Goal: Check status: Check status

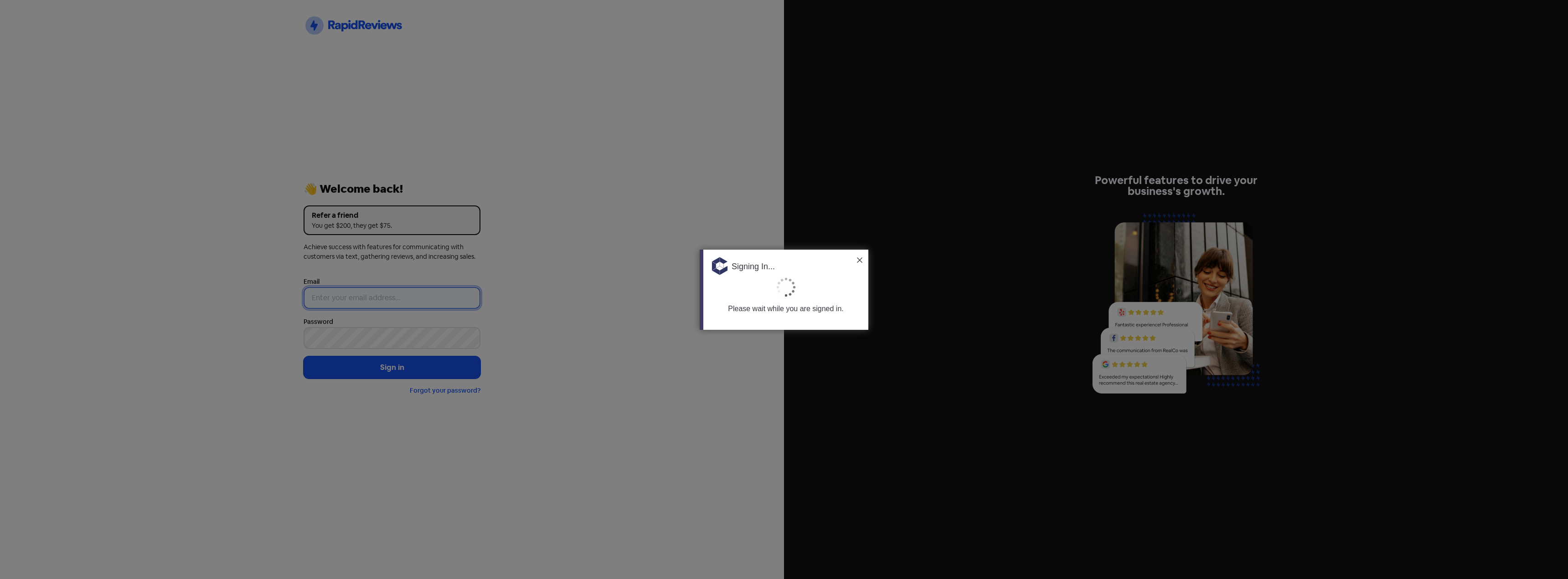
type input "[PERSON_NAME][EMAIL_ADDRESS][DOMAIN_NAME]"
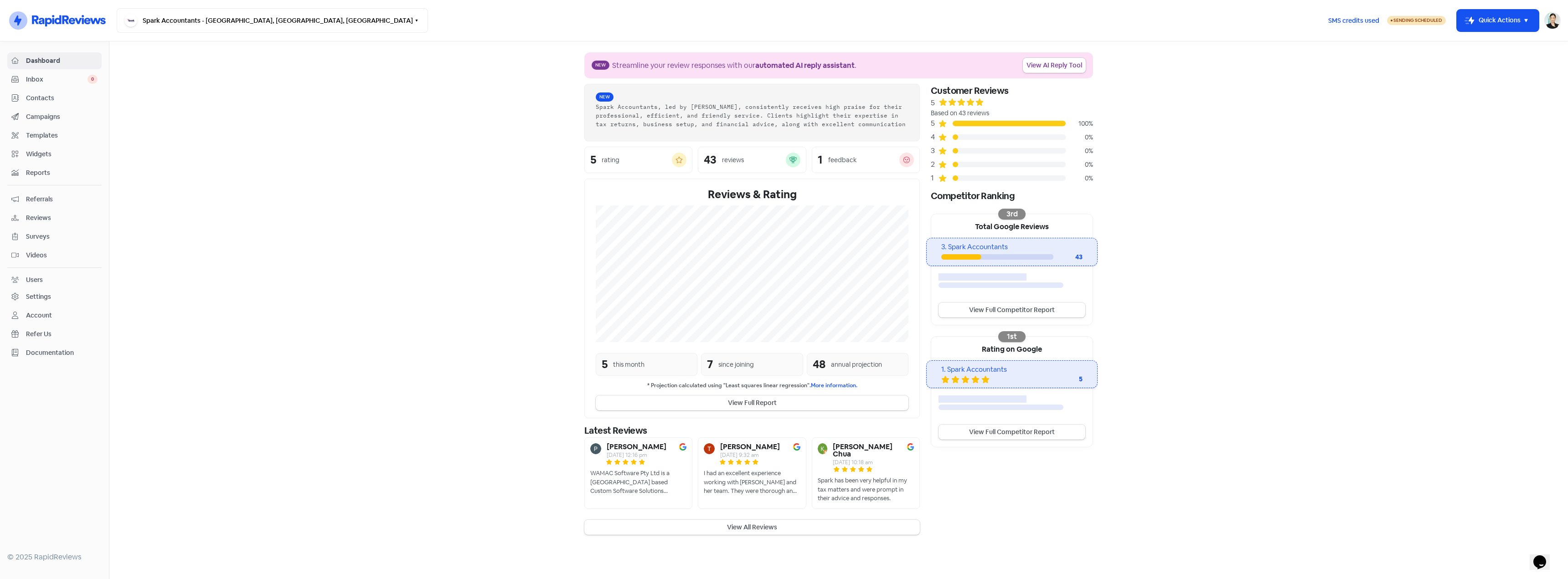
drag, startPoint x: 41, startPoint y: 215, endPoint x: 514, endPoint y: 203, distance: 473.2
click at [41, 215] on span "Reviews" at bounding box center [62, 218] width 72 height 10
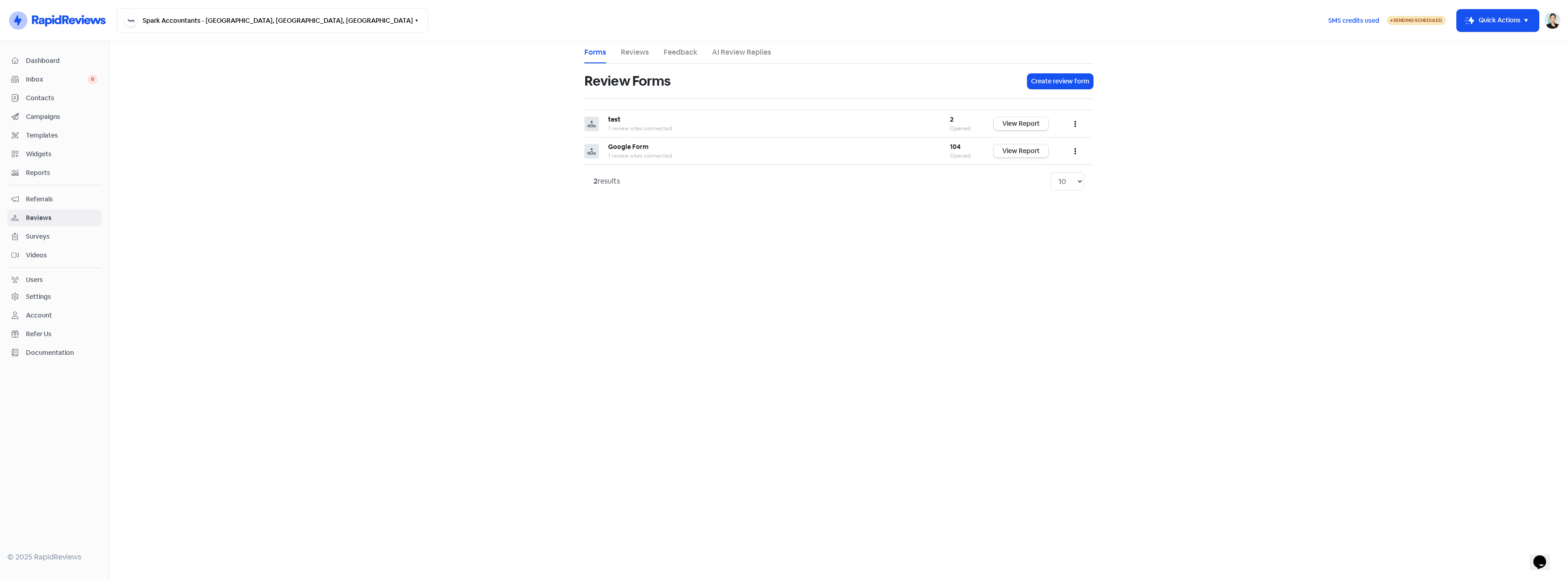
click at [642, 47] on li "Reviews" at bounding box center [635, 52] width 28 height 22
click at [643, 50] on link "Reviews" at bounding box center [635, 52] width 28 height 11
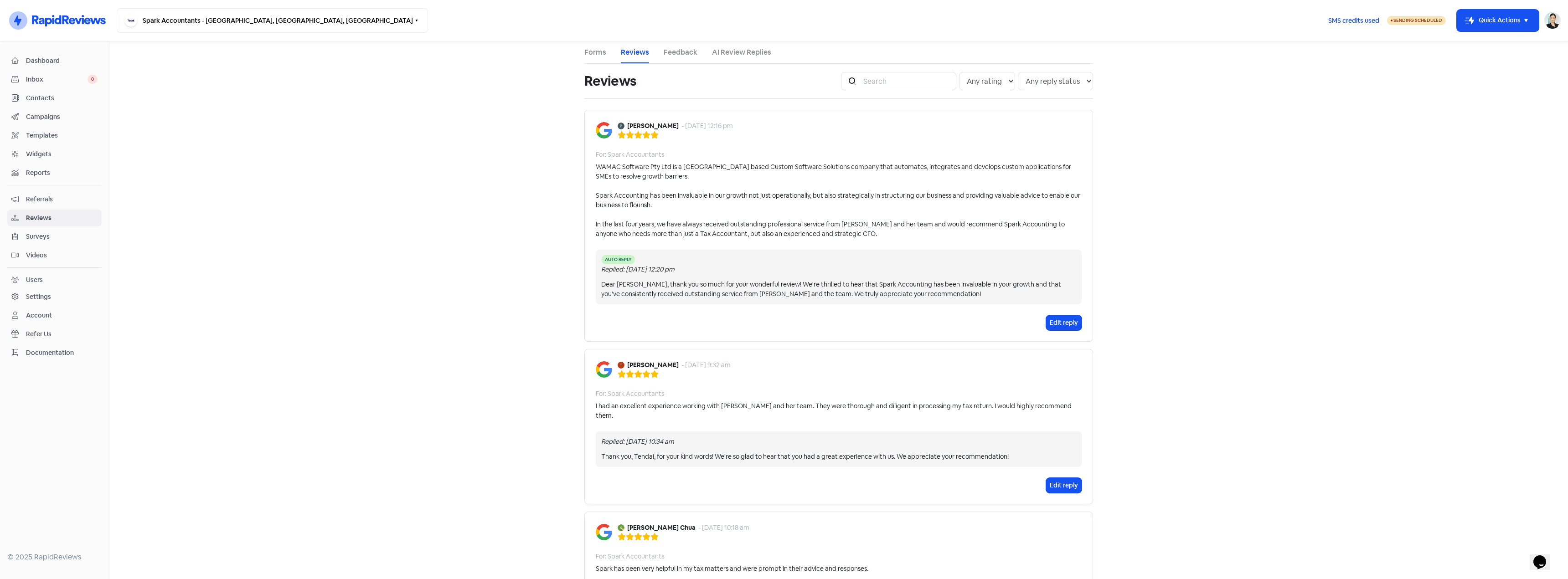
click at [1087, 327] on div "Phil Johnston - 10 Oct 2025, 12:16 pm For: Spark Accountants WAMAC Software Pty…" at bounding box center [839, 225] width 509 height 232
click at [1074, 324] on button "Edit reply" at bounding box center [1064, 322] width 35 height 15
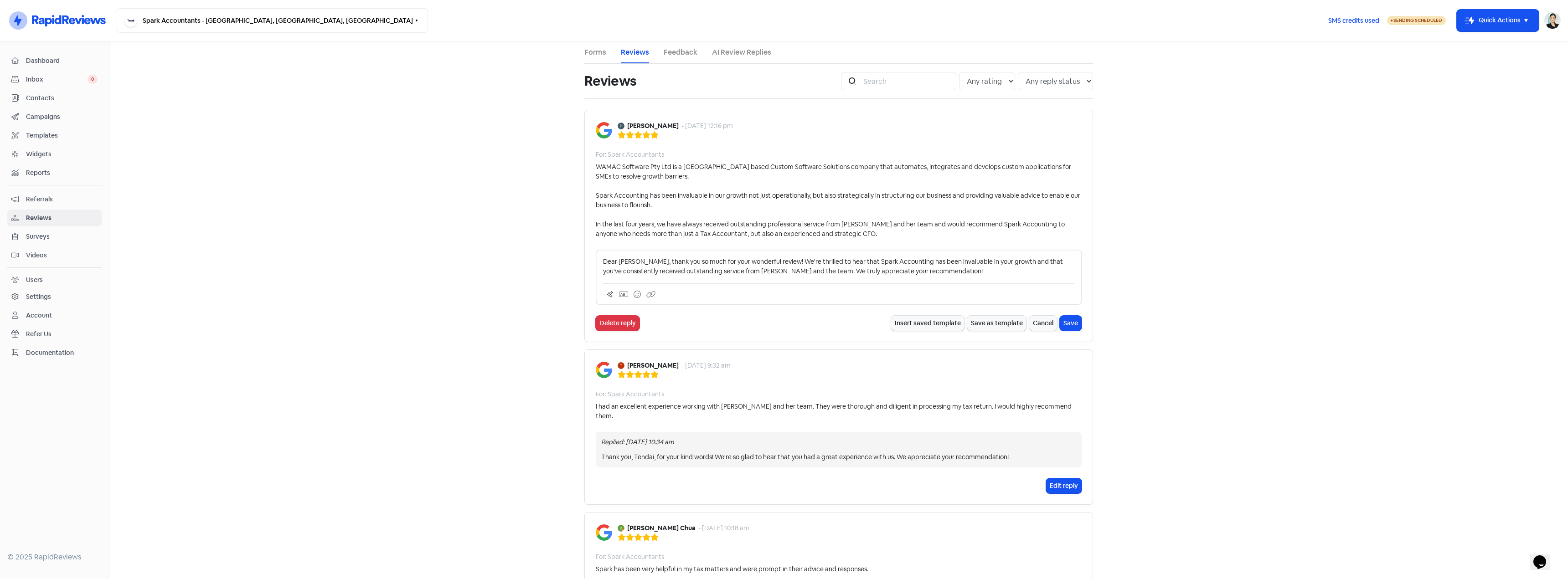
click at [871, 261] on p "Dear Phil, thank you so much for your wonderful review! We're thrilled to hear …" at bounding box center [839, 266] width 471 height 19
drag, startPoint x: 744, startPoint y: 271, endPoint x: 674, endPoint y: 274, distance: 70.1
click at [674, 274] on p "Dear Phil, thank you so much for your wonderful review! We're thrilled to hear …" at bounding box center [839, 266] width 471 height 19
click at [1062, 322] on button "Save" at bounding box center [1071, 323] width 22 height 15
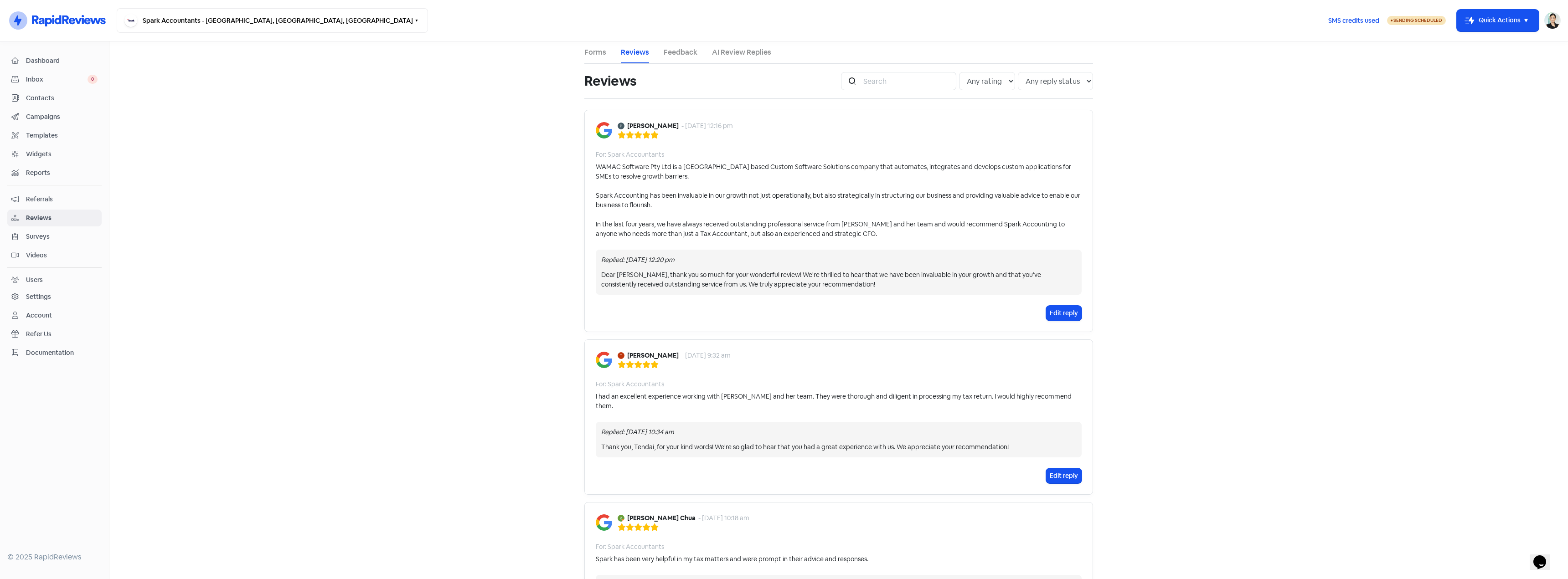
click at [61, 77] on span "Inbox" at bounding box center [57, 80] width 61 height 10
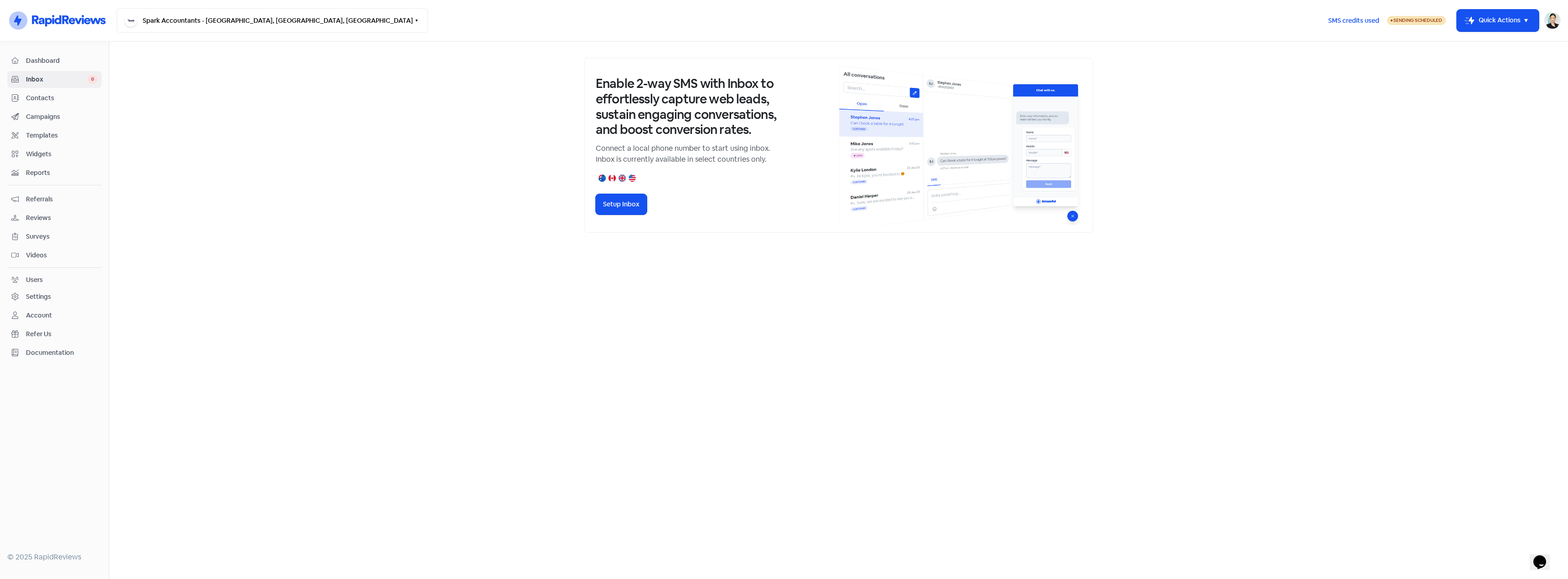
click at [49, 102] on span "Contacts" at bounding box center [62, 99] width 72 height 10
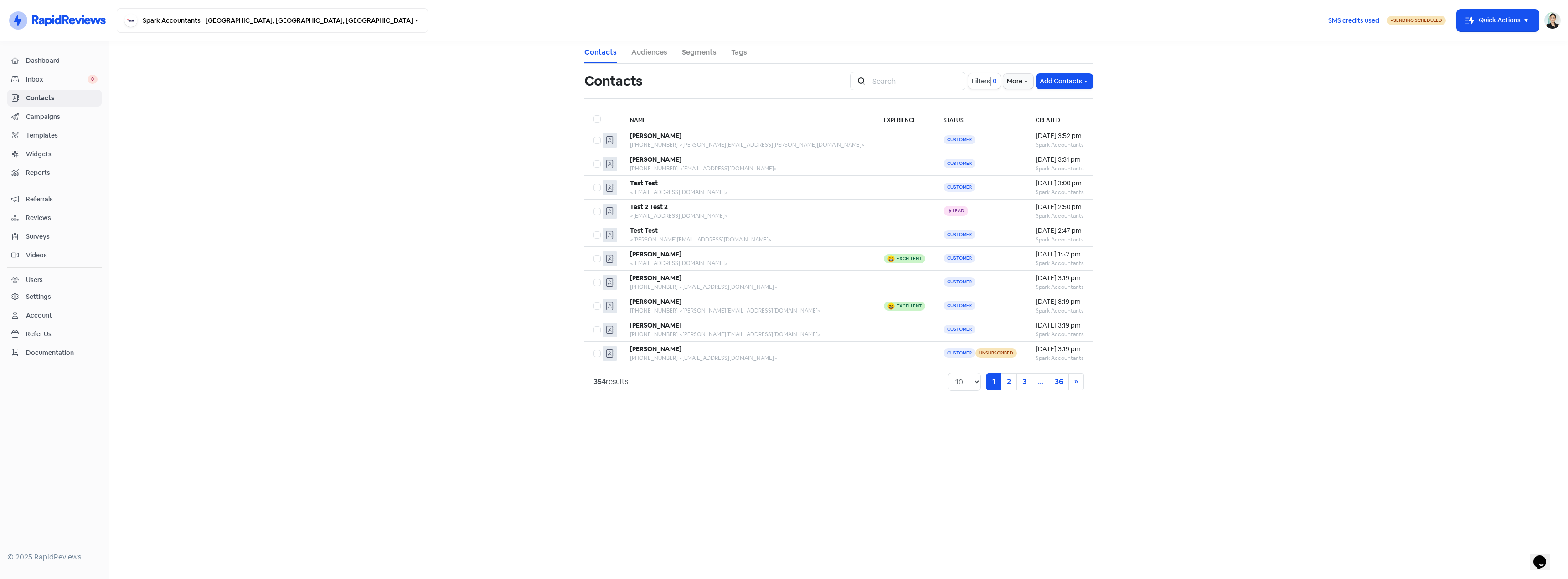
click at [875, 122] on th "Experience" at bounding box center [905, 119] width 60 height 19
click at [47, 118] on span "Campaigns" at bounding box center [62, 117] width 72 height 10
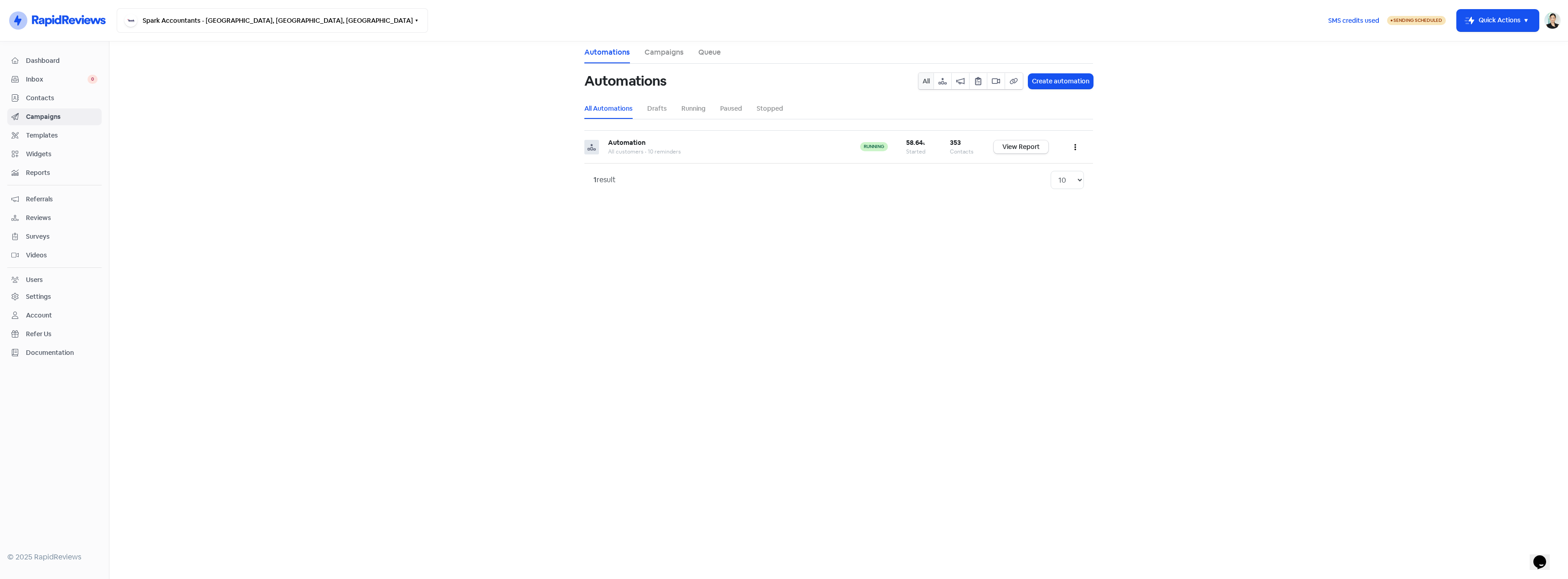
click at [41, 142] on link "Templates" at bounding box center [54, 136] width 94 height 17
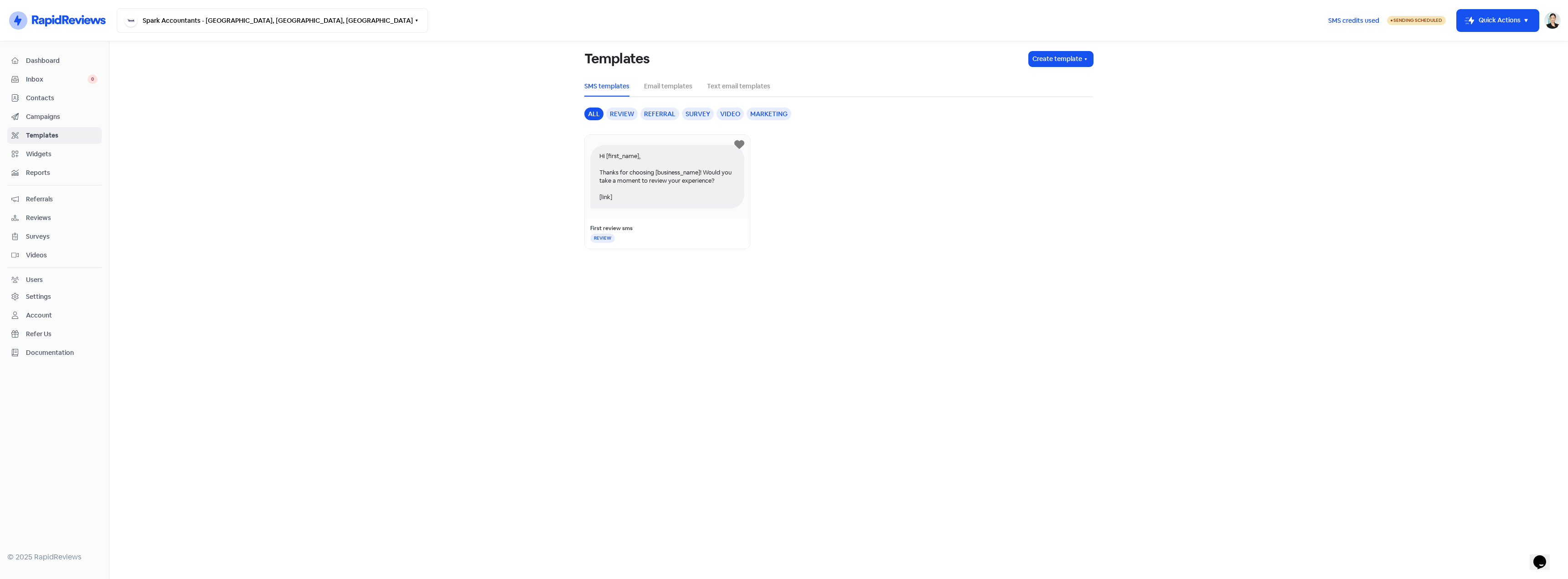
click at [52, 99] on span "Contacts" at bounding box center [62, 99] width 72 height 10
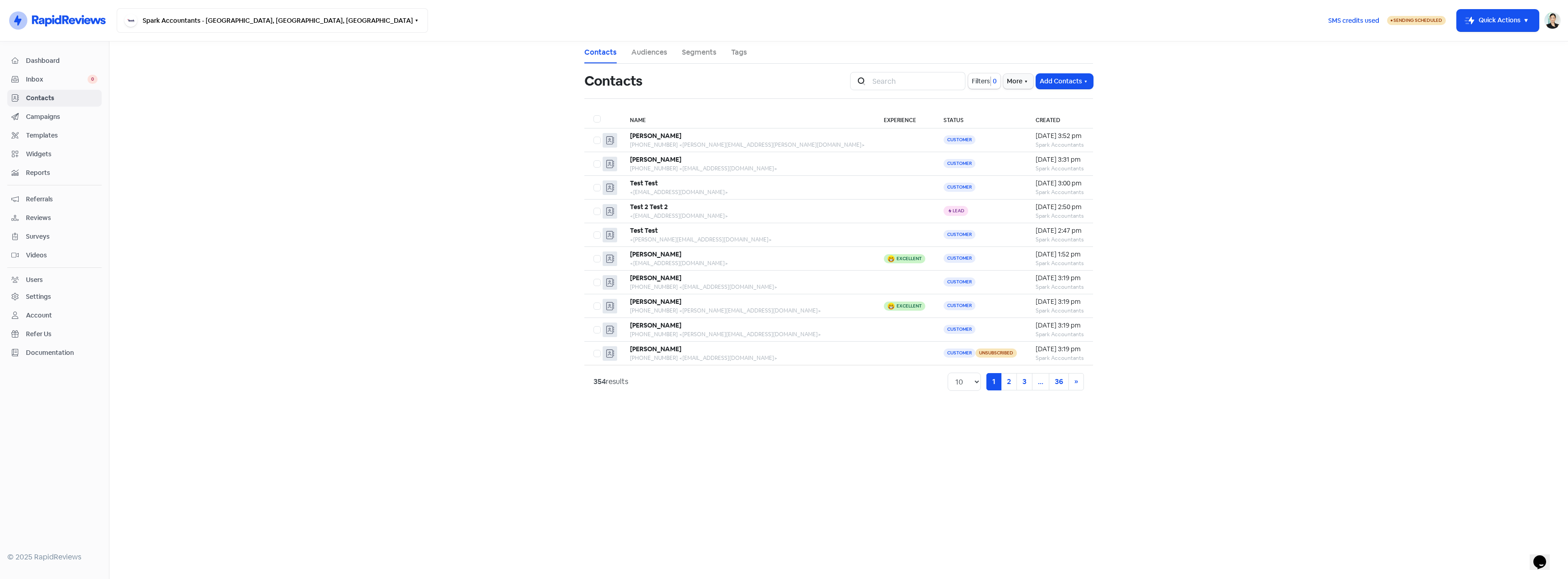
click at [55, 86] on link "Inbox 0" at bounding box center [54, 80] width 94 height 17
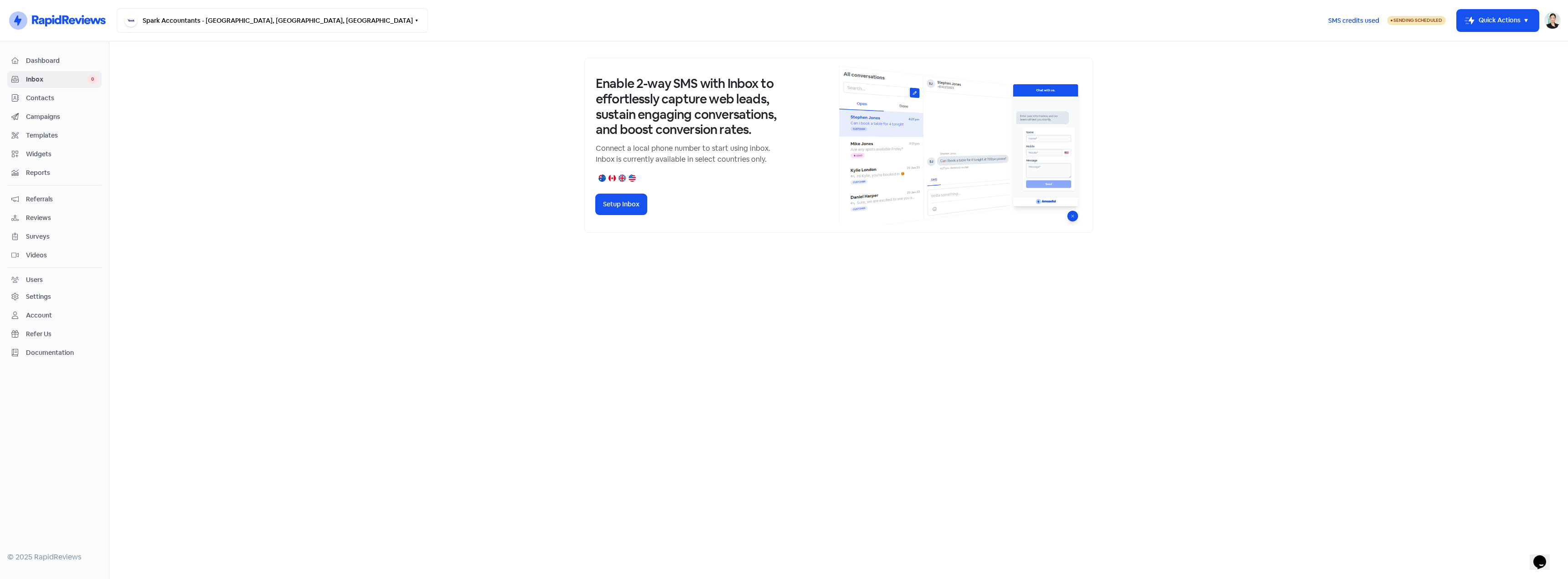
click at [41, 220] on span "Reviews" at bounding box center [62, 218] width 72 height 10
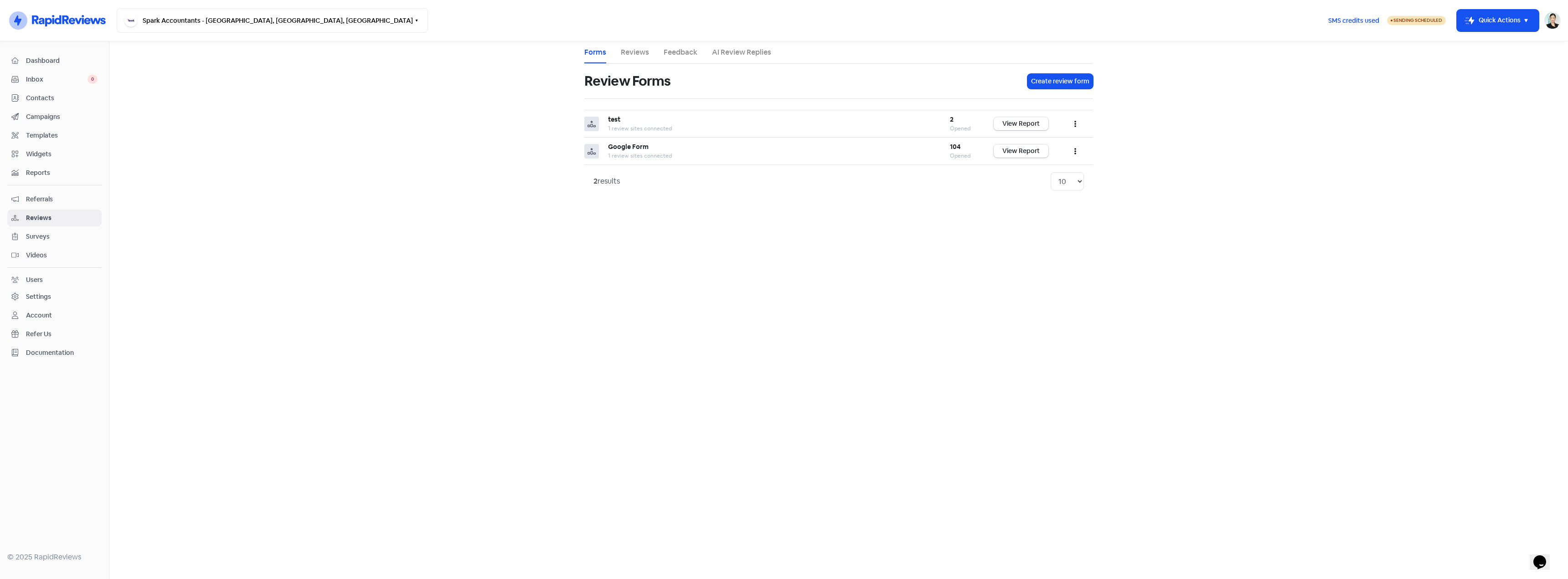
click at [56, 116] on span "Campaigns" at bounding box center [62, 117] width 72 height 10
click at [734, 150] on div "All customers • 10 reminders" at bounding box center [725, 151] width 234 height 8
click at [1032, 148] on link "View Report" at bounding box center [1021, 147] width 55 height 13
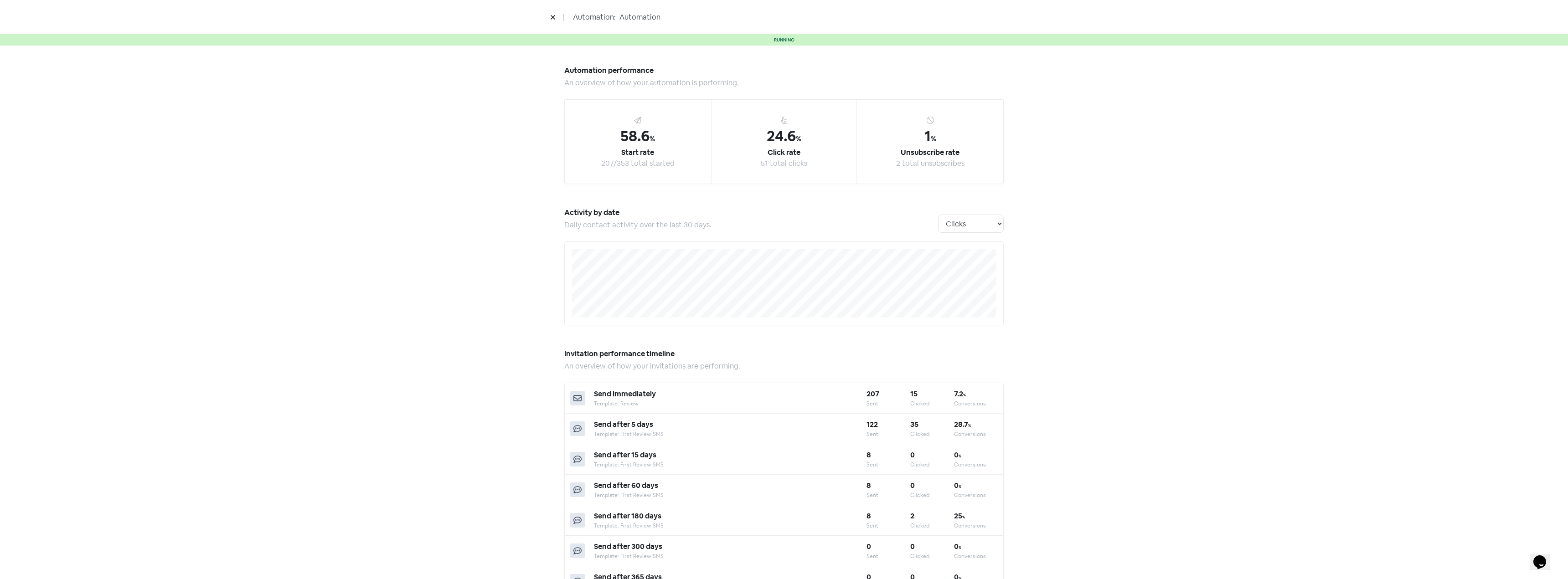
click at [1001, 226] on div "Automation performance An overview of how your automation is performing. 58.6 %…" at bounding box center [784, 567] width 476 height 1044
click at [994, 227] on select "Clicks Deliveries Unsubscribes" at bounding box center [971, 224] width 66 height 18
click at [938, 215] on select "Clicks Deliveries Unsubscribes" at bounding box center [971, 224] width 66 height 18
click at [1099, 258] on div "Automation performance An overview of how your automation is performing. 58.6 %…" at bounding box center [784, 567] width 1568 height 1044
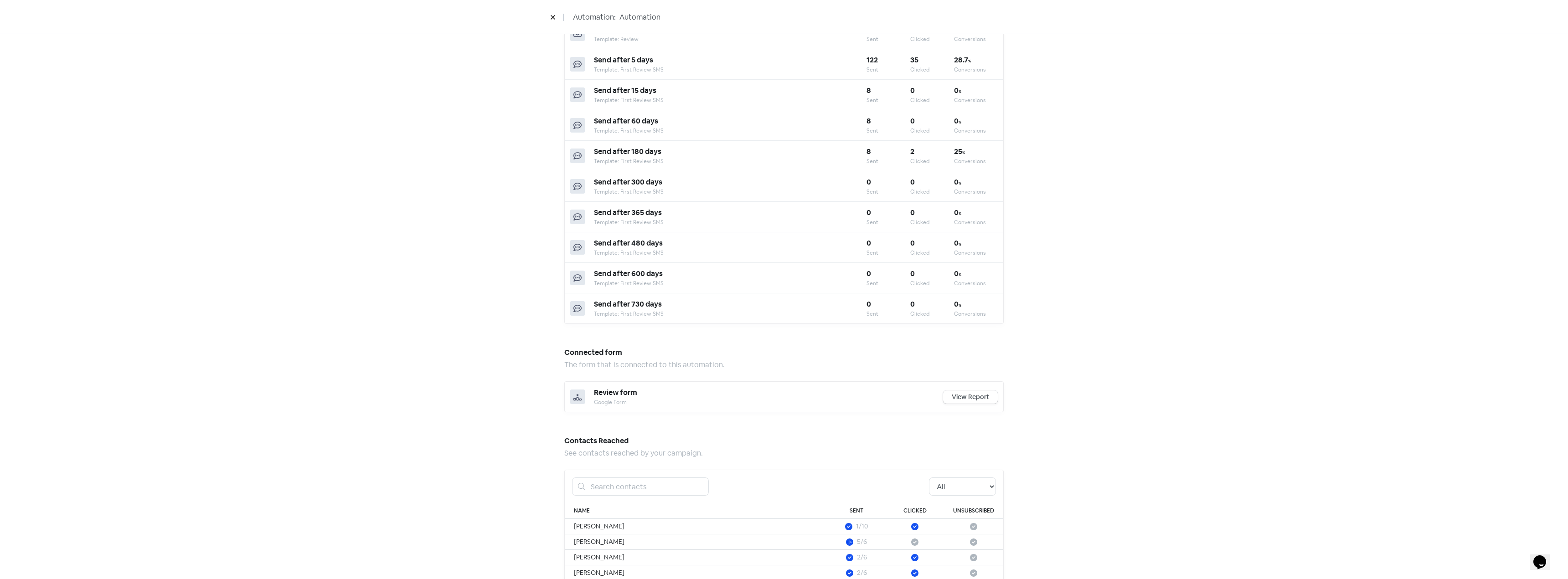
scroll to position [91, 0]
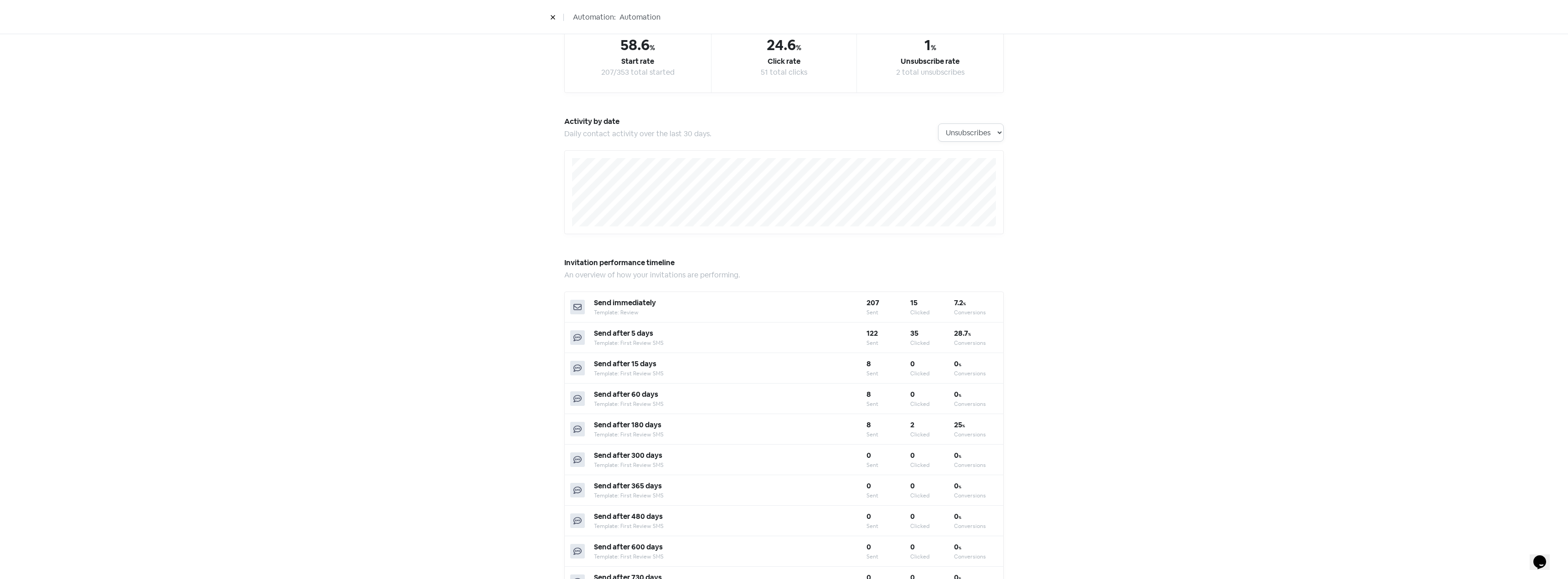
click at [966, 131] on select "Clicks Deliveries Unsubscribes" at bounding box center [971, 133] width 66 height 18
select select "activity_by_deliveries"
click at [938, 123] on select "Clicks Deliveries Unsubscribes" at bounding box center [971, 133] width 66 height 18
click at [1109, 190] on div "Automation performance An overview of how your automation is performing. 58.6 %…" at bounding box center [784, 476] width 1568 height 1044
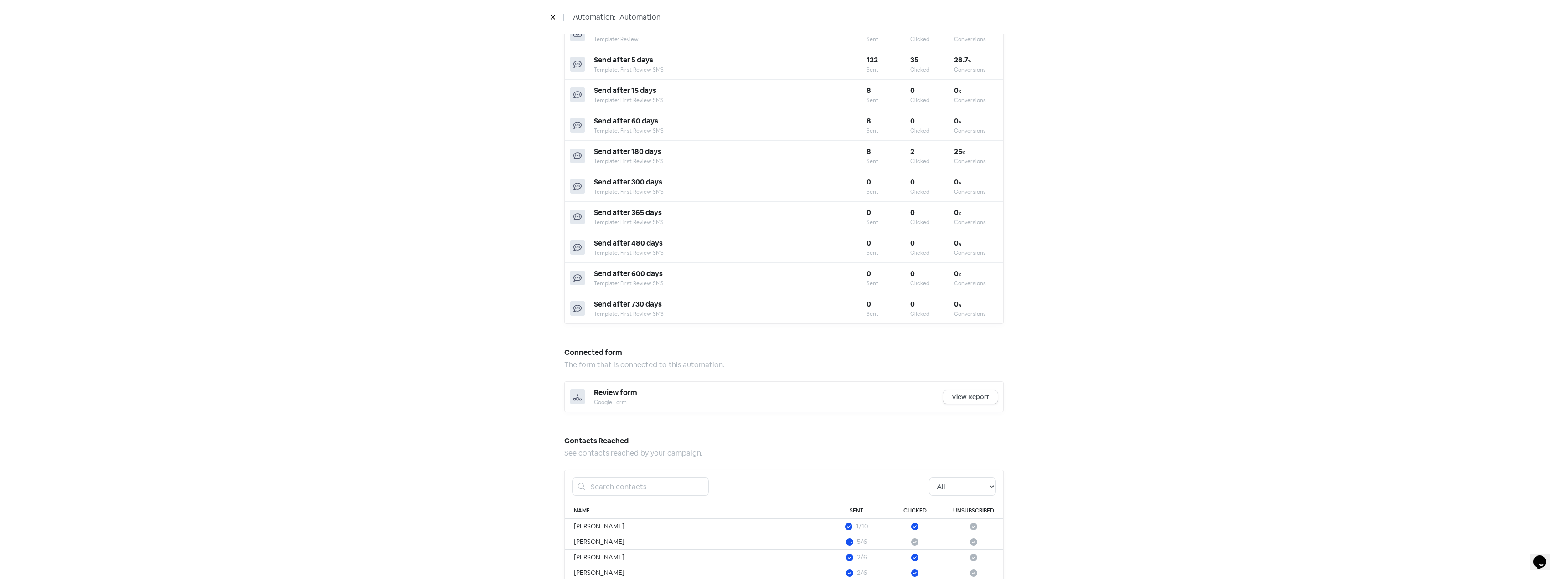
scroll to position [510, 0]
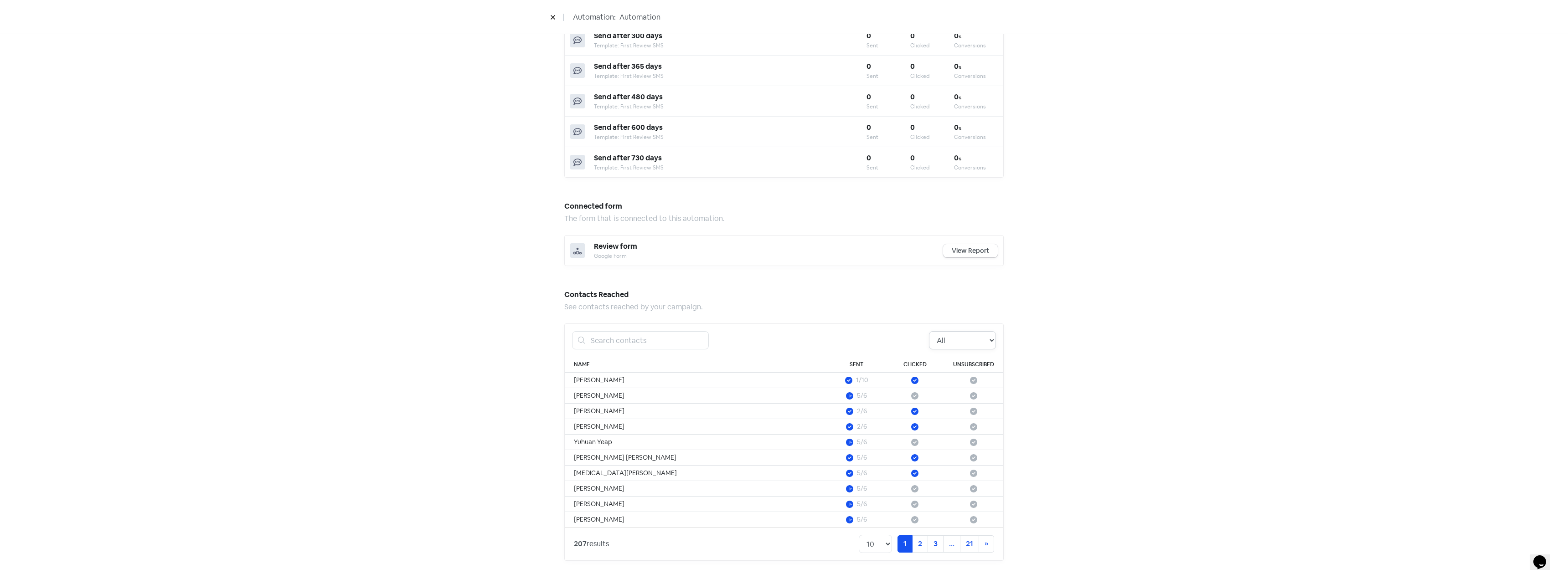
click at [973, 333] on select "All Pending Started Clicked Unsubscribed" at bounding box center [962, 340] width 67 height 18
click at [929, 331] on select "All Pending Started Clicked Unsubscribed" at bounding box center [962, 340] width 67 height 18
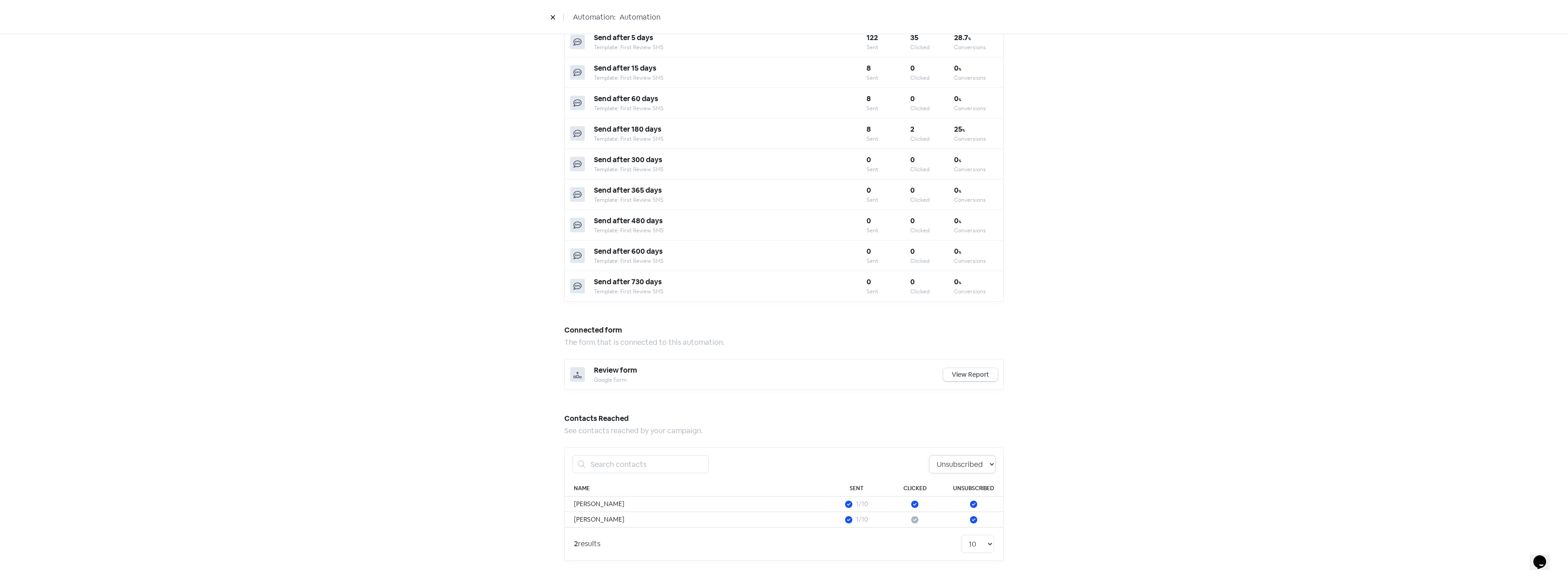
drag, startPoint x: 959, startPoint y: 465, endPoint x: 965, endPoint y: 465, distance: 6.0
click at [959, 465] on select "All Pending Started Clicked Unsubscribed" at bounding box center [962, 464] width 67 height 18
select select "clicked"
click at [929, 455] on select "All Pending Started Clicked Unsubscribed" at bounding box center [962, 464] width 67 height 18
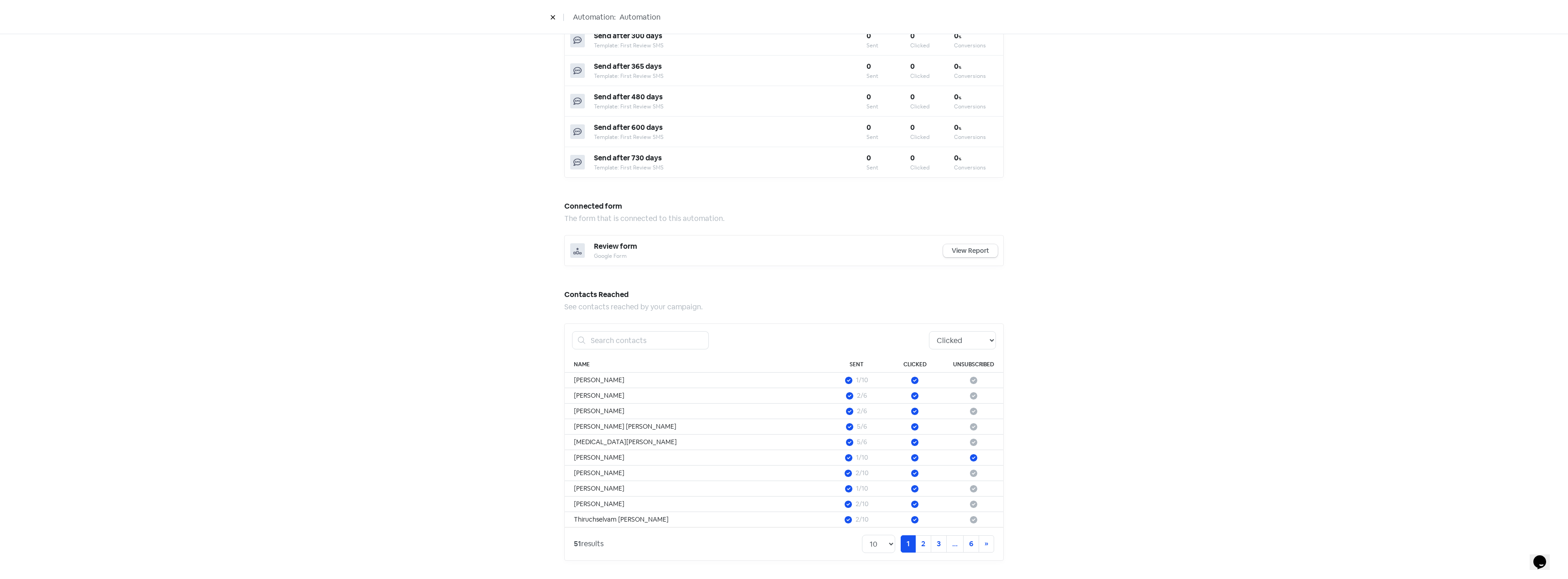
click at [1115, 462] on div "Automation performance An overview of how your automation is performing. 58.6 %…" at bounding box center [784, 57] width 1568 height 1044
click at [872, 549] on select "10 20 30 50 100" at bounding box center [878, 544] width 33 height 18
select select "100"
click at [862, 535] on select "10 20 30 50 100" at bounding box center [878, 544] width 33 height 18
click at [1113, 433] on div "Automation performance An overview of how your automation is performing. 58.6 %…" at bounding box center [784, 57] width 1568 height 1044
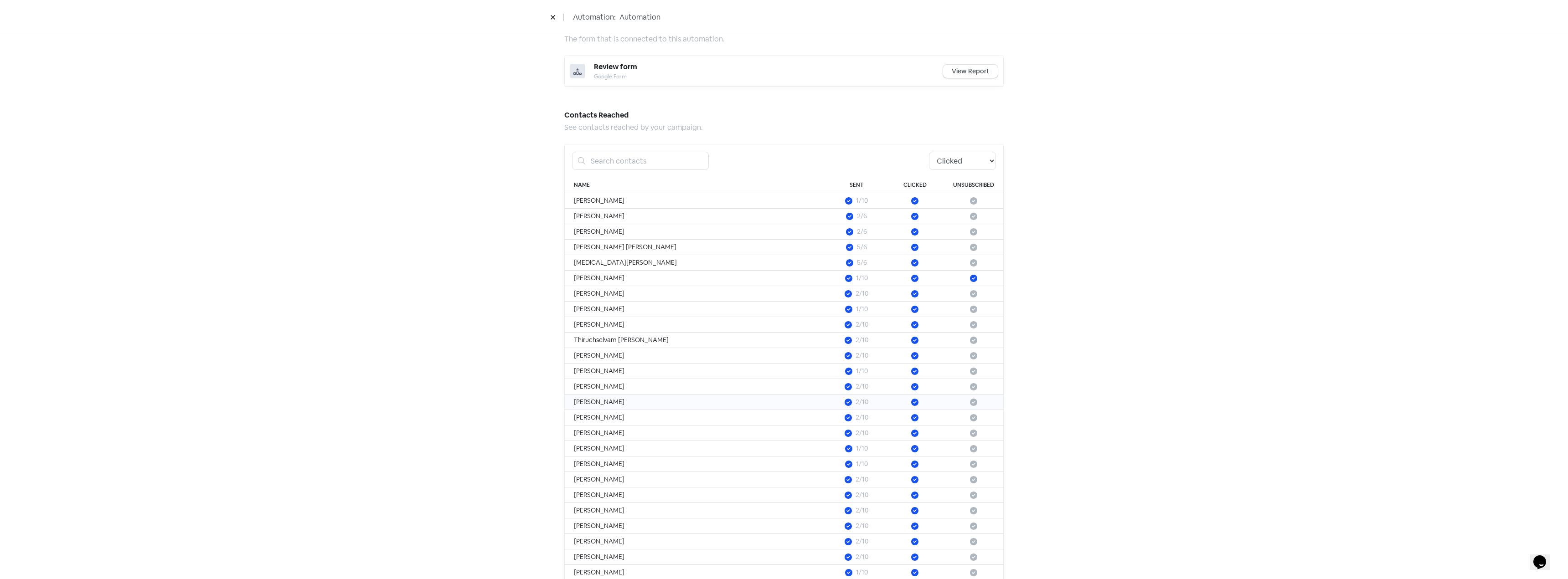
scroll to position [599, 0]
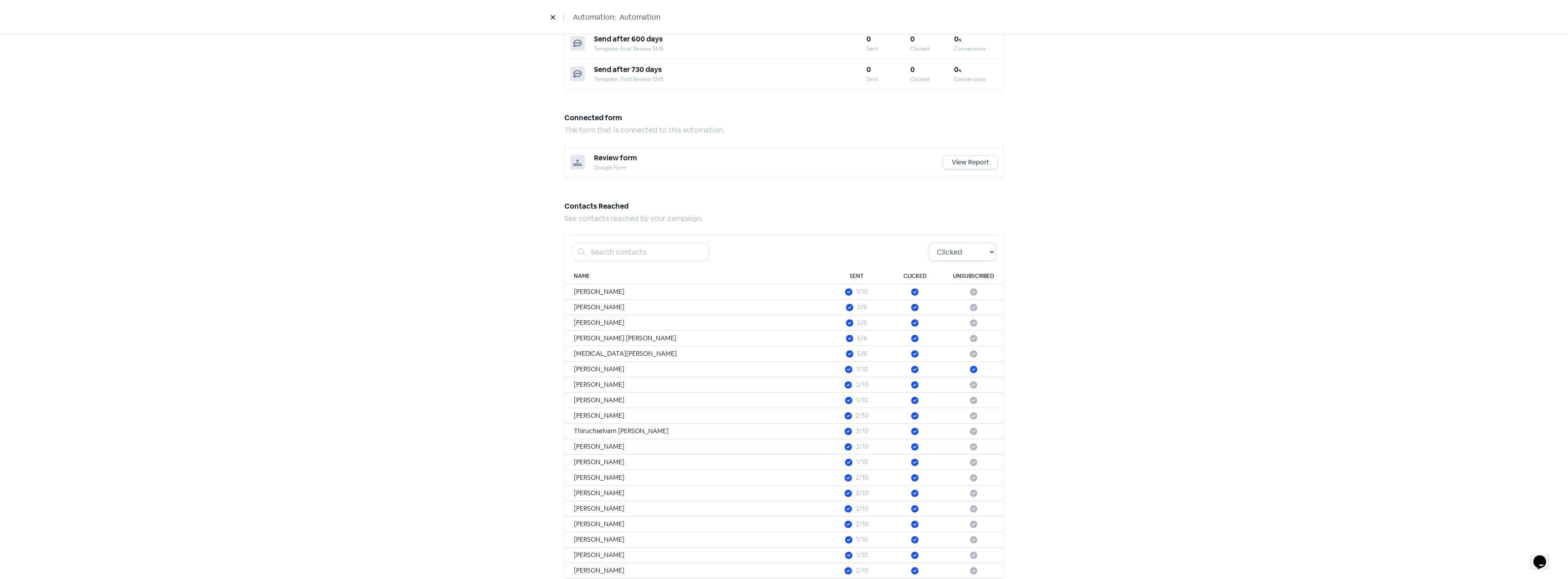
click at [961, 253] on select "All Pending Started Clicked Unsubscribed" at bounding box center [962, 252] width 67 height 18
click at [929, 243] on select "All Pending Started Clicked Unsubscribed" at bounding box center [962, 252] width 67 height 18
click at [970, 258] on select "All Pending Started Clicked Unsubscribed" at bounding box center [962, 252] width 67 height 18
select select "pending"
click at [929, 243] on select "All Pending Started Clicked Unsubscribed" at bounding box center [962, 252] width 67 height 18
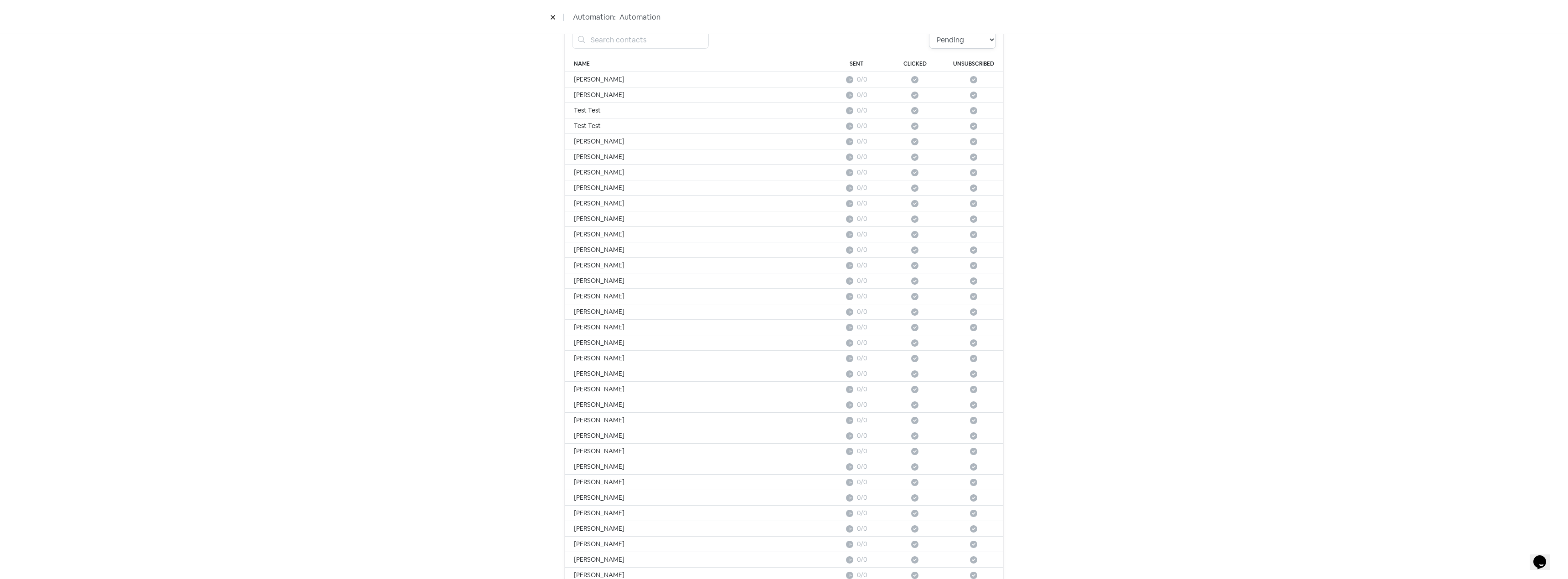
scroll to position [310, 0]
